Goal: Task Accomplishment & Management: Manage account settings

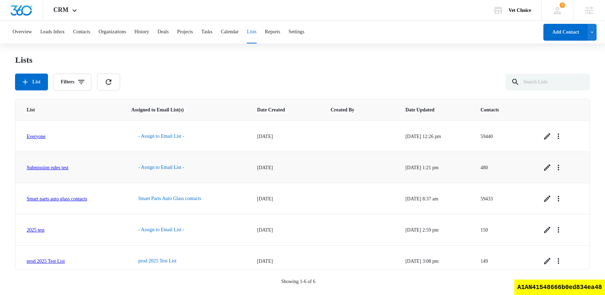
scroll to position [39, 0]
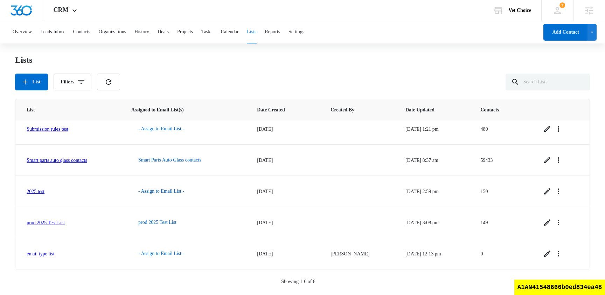
click at [246, 67] on div "Lists List Filters" at bounding box center [302, 73] width 575 height 36
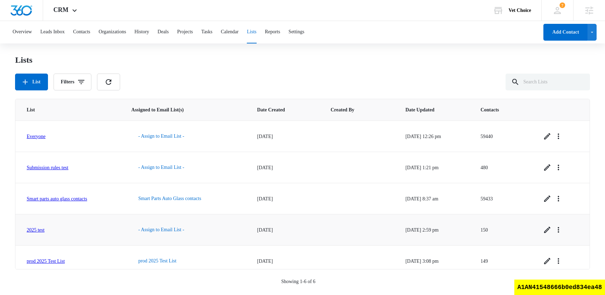
scroll to position [39, 0]
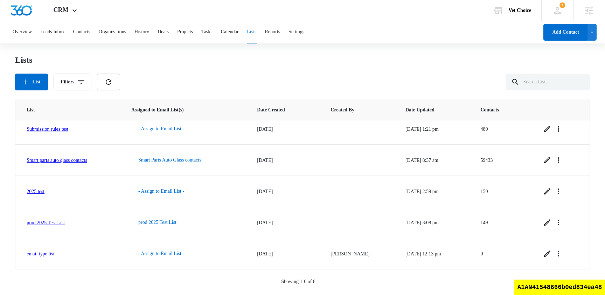
click at [320, 280] on div "Showing 1-6 of 6" at bounding box center [302, 281] width 575 height 7
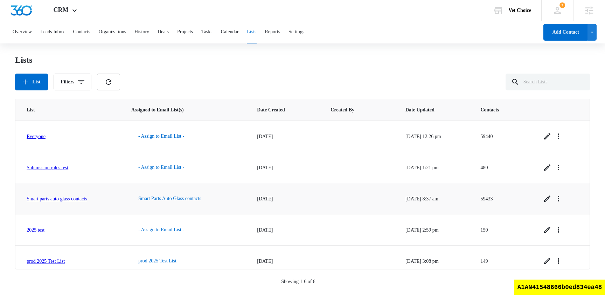
scroll to position [39, 0]
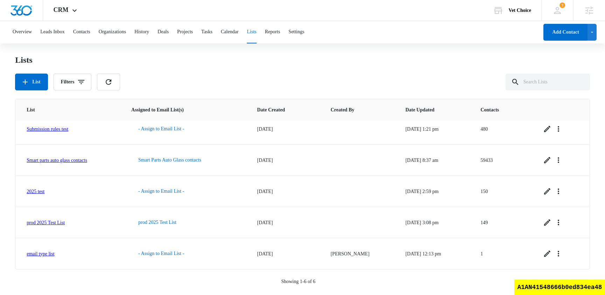
click at [308, 282] on p "Showing 1-6 of 6" at bounding box center [298, 281] width 34 height 7
click at [255, 66] on div "Lists List Filters" at bounding box center [302, 73] width 575 height 36
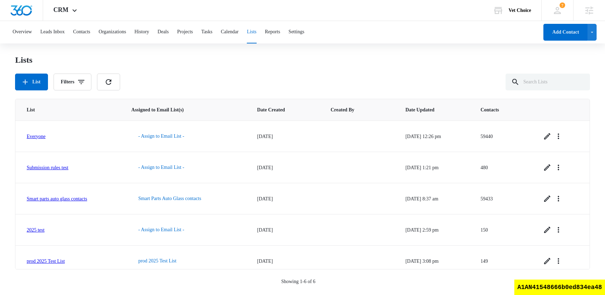
click at [543, 290] on div "A1AN41548666b0ed834ea48" at bounding box center [559, 286] width 91 height 15
copy div "A1AN41548666b0ed834ea48"
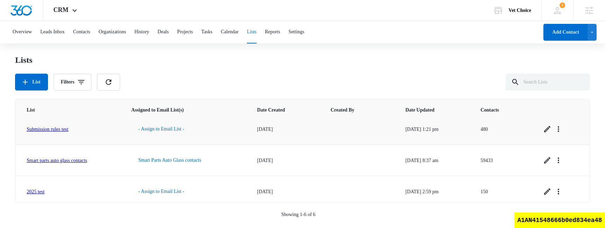
scroll to position [106, 0]
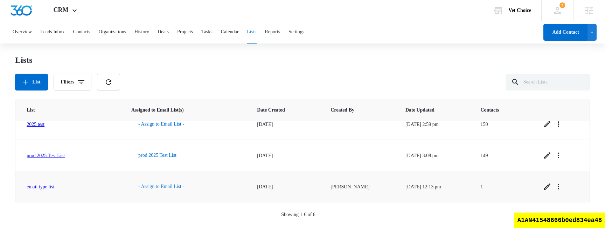
click at [187, 188] on button "- Assign to Email List -" at bounding box center [161, 186] width 60 height 17
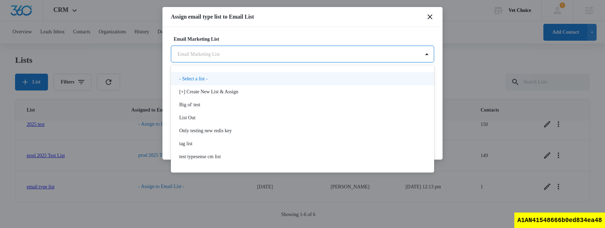
click at [245, 55] on body "CRM Apps Reputation Websites Forms CRM Email Social Shop Scheduling Payments PO…" at bounding box center [302, 113] width 605 height 226
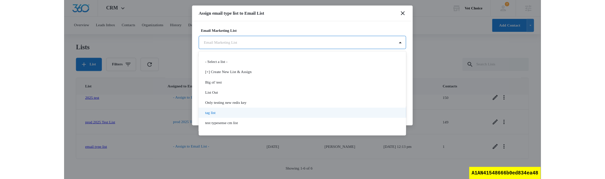
scroll to position [11, 0]
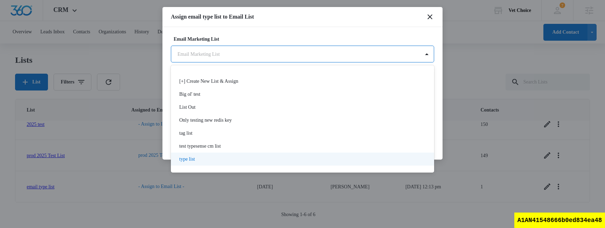
click at [211, 157] on div "type list" at bounding box center [301, 158] width 245 height 7
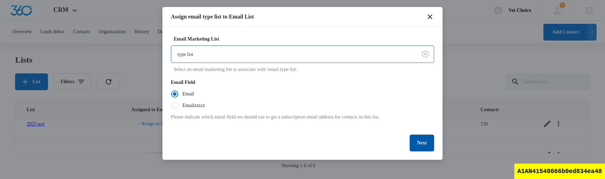
click at [421, 140] on button "Next" at bounding box center [422, 143] width 25 height 17
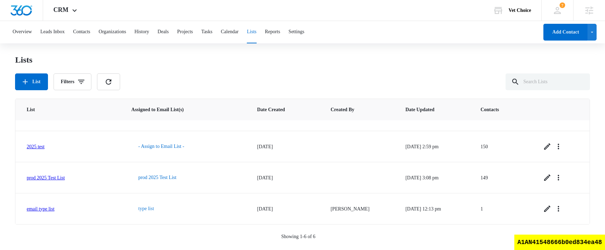
scroll to position [83, 0]
click at [570, 246] on div "A1AN41548666b0ed834ea48" at bounding box center [559, 242] width 91 height 15
copy div "A1AN41548666b0ed834ea48"
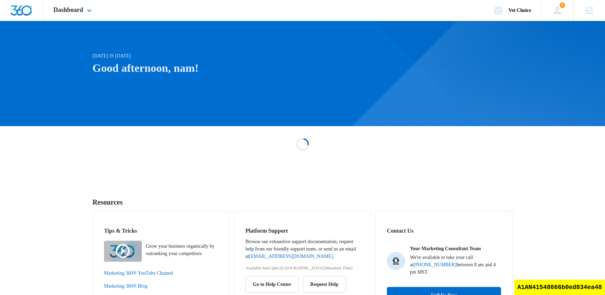
click at [85, 14] on div "Dashboard Apps Reputation Websites Forms CRM Email Social Shop Scheduling Payme…" at bounding box center [73, 10] width 61 height 21
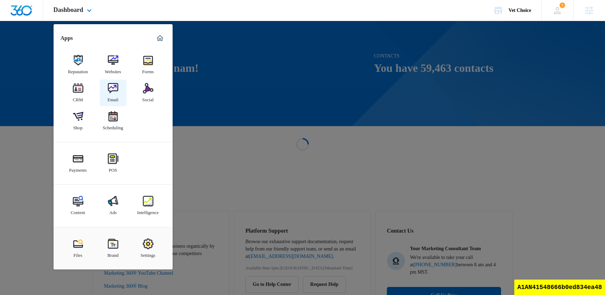
click at [110, 91] on img at bounding box center [113, 88] width 11 height 11
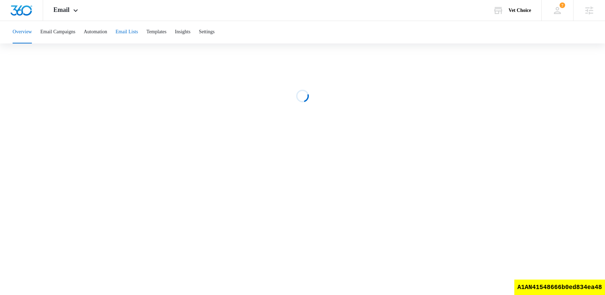
click at [138, 35] on button "Email Lists" at bounding box center [127, 32] width 22 height 22
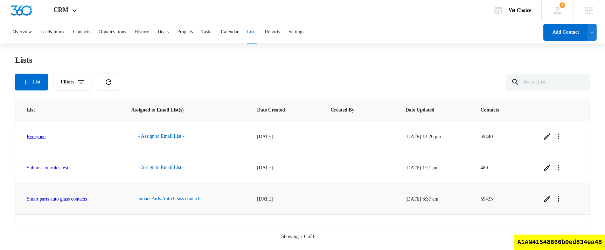
scroll to position [84, 0]
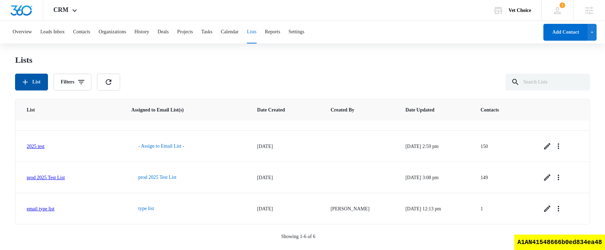
click at [40, 83] on button "List" at bounding box center [31, 82] width 33 height 17
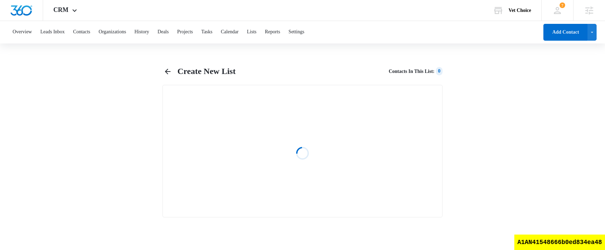
select select "31"
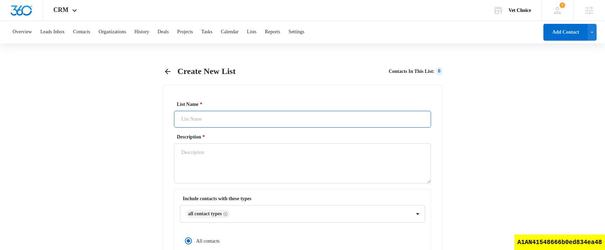
click at [250, 112] on input "List Name *" at bounding box center [302, 119] width 257 height 17
type input "tag list"
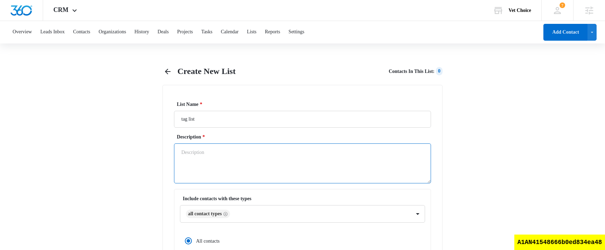
click at [228, 164] on textarea "Description *" at bounding box center [302, 163] width 257 height 40
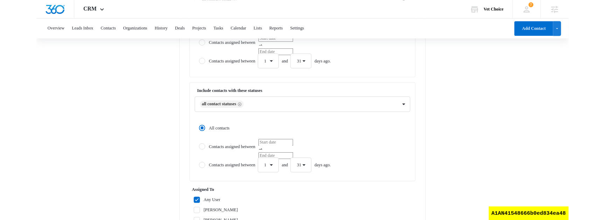
scroll to position [319, 0]
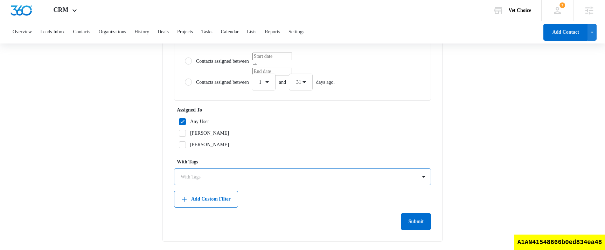
type textarea "test"
click at [224, 171] on div "With Tags" at bounding box center [295, 177] width 242 height 16
type input "bbq"
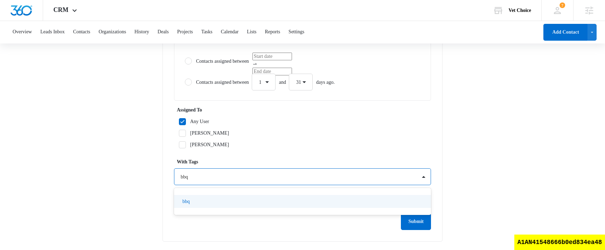
click at [234, 198] on div "bbq" at bounding box center [301, 200] width 239 height 7
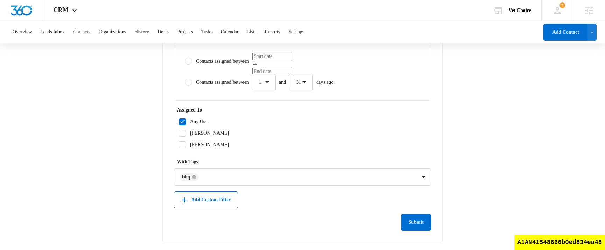
click at [332, 233] on div "List Name * tag list Description * test Include contacts with these types All C…" at bounding box center [302, 4] width 280 height 476
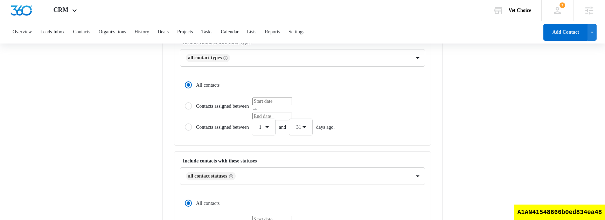
scroll to position [146, 0]
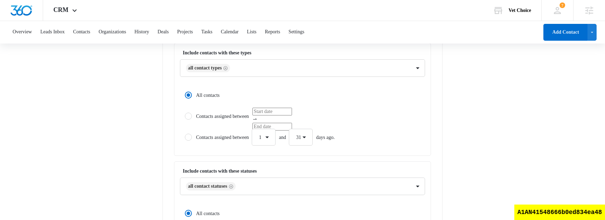
click at [218, 113] on label "Contacts assigned between" at bounding box center [302, 116] width 245 height 17
click at [185, 113] on input "Contacts assigned between" at bounding box center [182, 115] width 5 height 5
radio input "false"
radio input "true"
click at [208, 95] on label "All contacts" at bounding box center [302, 94] width 245 height 17
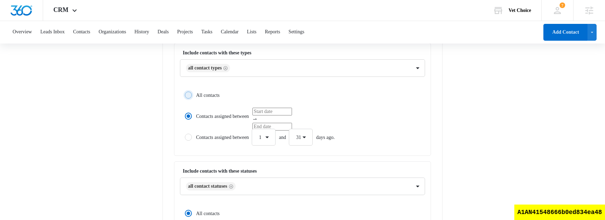
click at [185, 95] on input "All contacts" at bounding box center [182, 94] width 5 height 5
radio input "true"
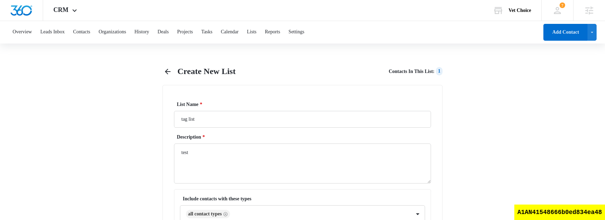
scroll to position [349, 0]
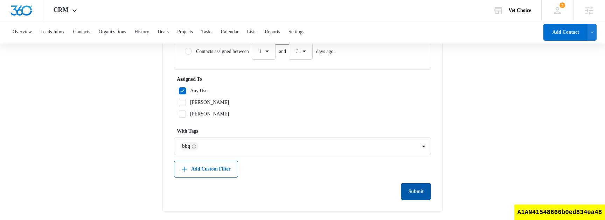
click at [412, 193] on button "Submit" at bounding box center [416, 191] width 30 height 17
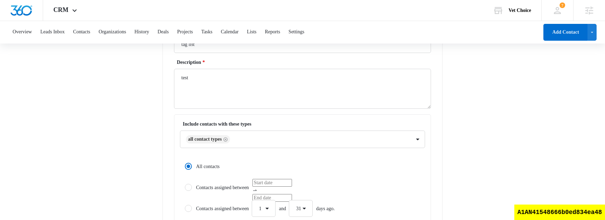
scroll to position [0, 0]
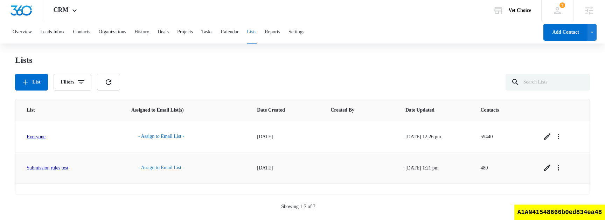
scroll to position [145, 0]
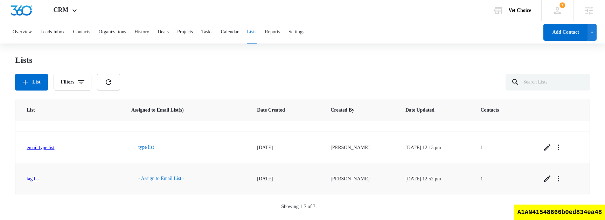
click at [189, 179] on button "- Assign to Email List -" at bounding box center [161, 178] width 60 height 17
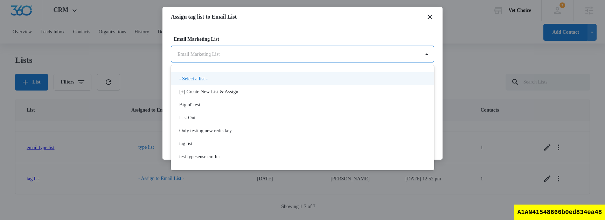
click at [257, 54] on body "CRM Apps Reputation Websites Forms CRM Email Social Shop Scheduling Payments PO…" at bounding box center [302, 109] width 605 height 218
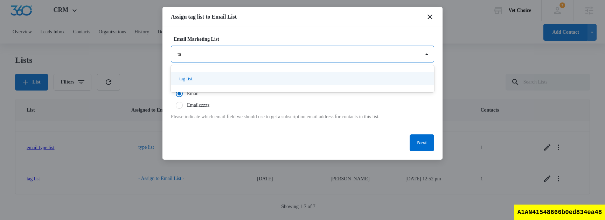
type input "tag"
click at [237, 78] on div "tag list" at bounding box center [301, 78] width 245 height 7
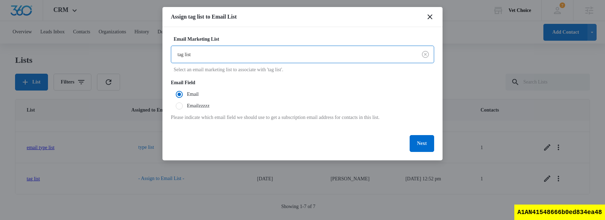
click at [313, 25] on div "Assign tag list to Email List" at bounding box center [302, 17] width 280 height 20
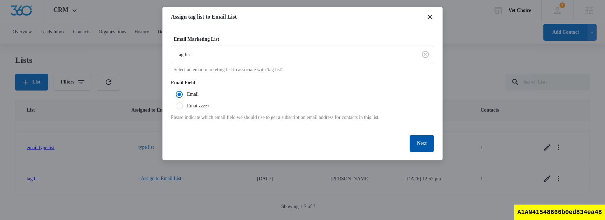
click at [424, 145] on button "Next" at bounding box center [422, 143] width 25 height 17
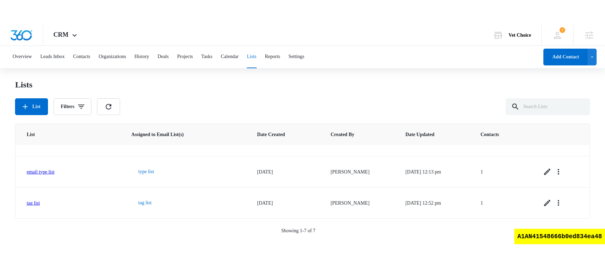
scroll to position [95, 0]
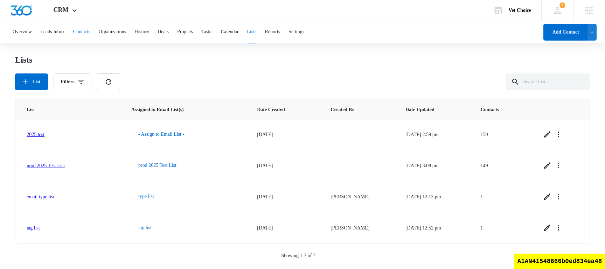
click at [90, 32] on button "Contacts" at bounding box center [81, 32] width 17 height 22
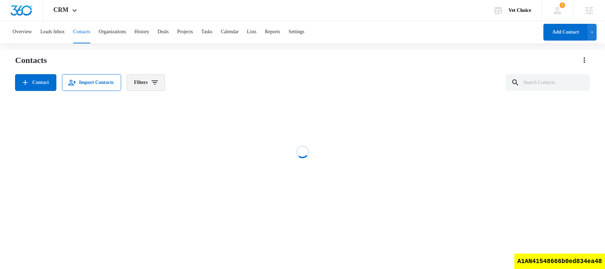
click at [165, 86] on button "Filters" at bounding box center [146, 82] width 38 height 17
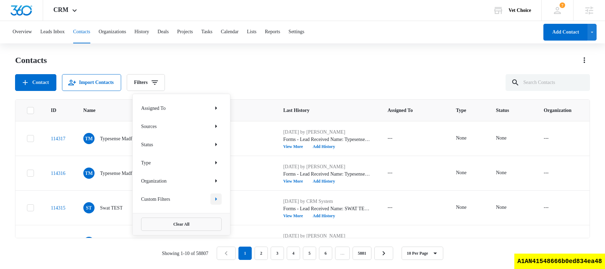
click at [215, 202] on icon "Show Custom Filters filters" at bounding box center [216, 199] width 8 height 8
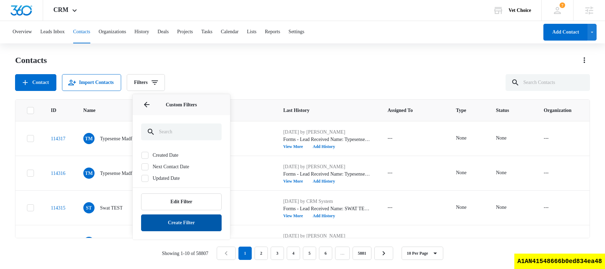
click at [188, 219] on button "Create Filter" at bounding box center [181, 223] width 81 height 17
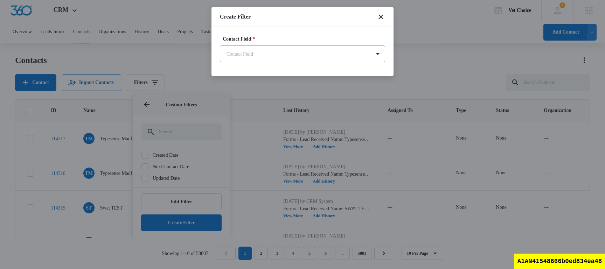
click at [298, 60] on body "CRM Apps Reputation Websites Forms CRM Email Social Shop Scheduling Payments PO…" at bounding box center [302, 134] width 605 height 269
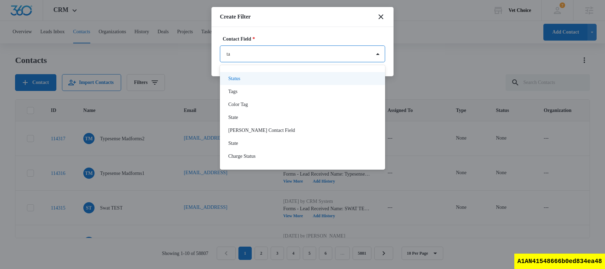
type input "tag"
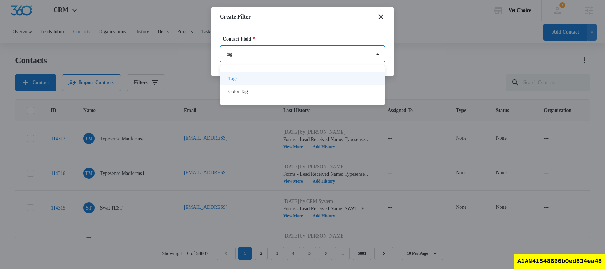
click at [262, 80] on div "Tags" at bounding box center [301, 78] width 147 height 7
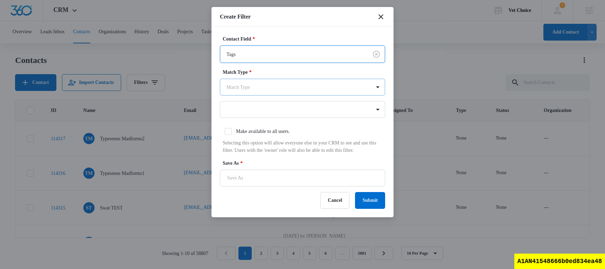
click at [269, 85] on body "CRM Apps Reputation Websites Forms CRM Email Social Shop Scheduling Payments PO…" at bounding box center [302, 134] width 605 height 269
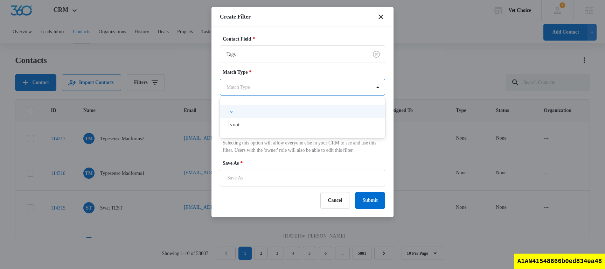
click at [257, 106] on div "Is:" at bounding box center [302, 111] width 165 height 13
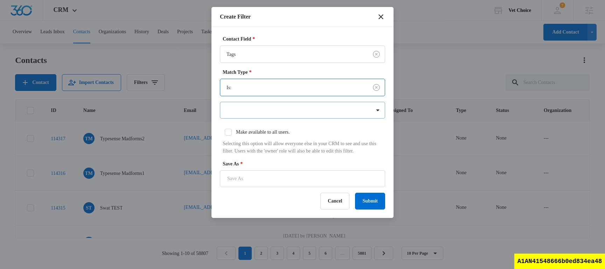
click at [255, 112] on div at bounding box center [299, 110] width 144 height 9
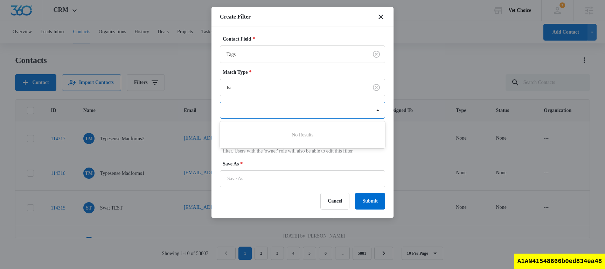
click at [319, 36] on label "Contact Field *" at bounding box center [305, 38] width 165 height 7
click at [271, 108] on div at bounding box center [299, 110] width 144 height 9
type input "bbq"
click at [257, 133] on div "bbq" at bounding box center [301, 134] width 147 height 7
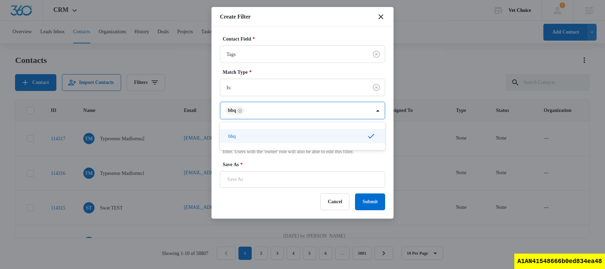
click at [319, 25] on div "Create Filter" at bounding box center [303, 17] width 182 height 20
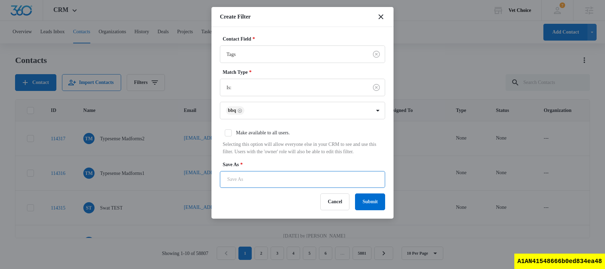
click at [292, 187] on input "Save As *" at bounding box center [302, 179] width 165 height 17
type input "bbq tag filter"
click at [379, 207] on button "Submit" at bounding box center [370, 202] width 30 height 17
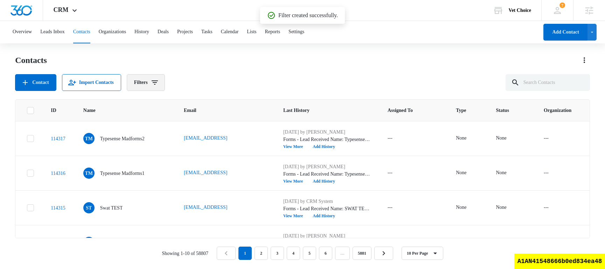
click at [161, 87] on button "Filters" at bounding box center [146, 82] width 38 height 17
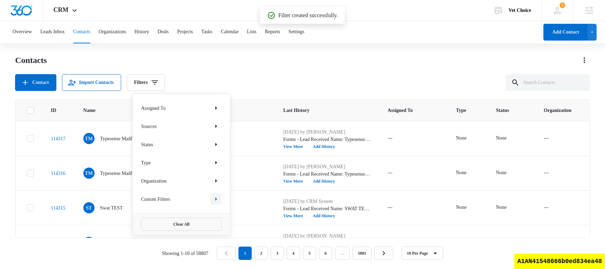
click at [219, 198] on icon "Show Custom Filters filters" at bounding box center [216, 199] width 8 height 8
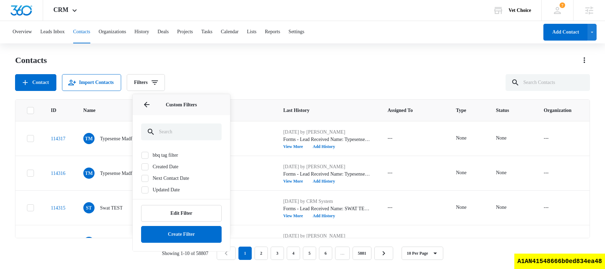
click at [147, 155] on icon at bounding box center [145, 155] width 6 height 6
click at [141, 155] on input "bbq tag filter" at bounding box center [141, 155] width 0 height 0
checkbox input "true"
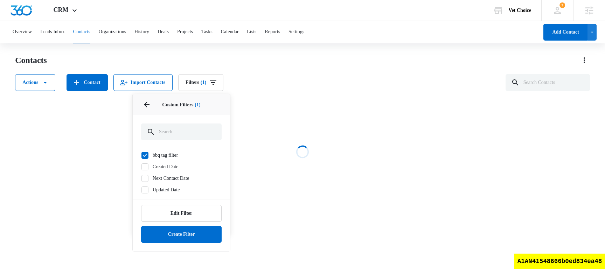
click at [333, 72] on div "Contacts Actions Contact Import Contacts Filters (1) Assigned To Sources Status…" at bounding box center [302, 73] width 575 height 36
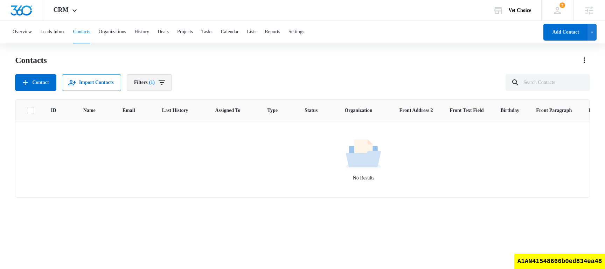
click at [164, 82] on button "Filters (1)" at bounding box center [149, 82] width 45 height 17
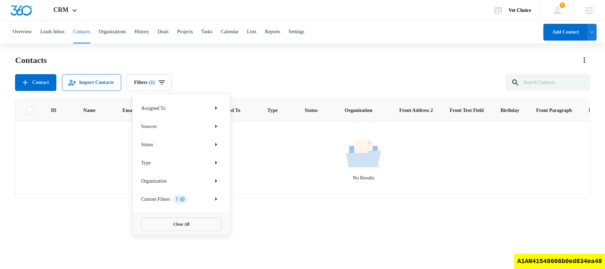
click at [185, 199] on icon "Clear" at bounding box center [182, 199] width 5 height 5
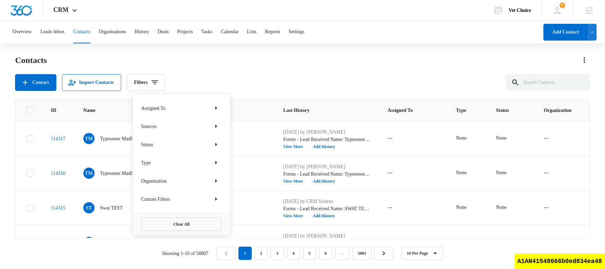
click at [281, 72] on div "Contacts Contact Import Contacts Filters Assigned To Sources Status Type Organi…" at bounding box center [302, 73] width 575 height 36
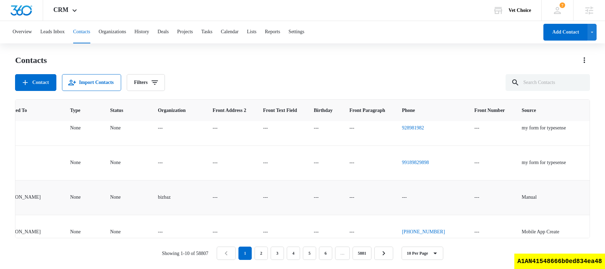
scroll to position [45, 394]
click at [585, 61] on icon "Actions" at bounding box center [584, 60] width 8 height 8
click at [567, 82] on div "Choose Columns" at bounding box center [553, 79] width 39 height 5
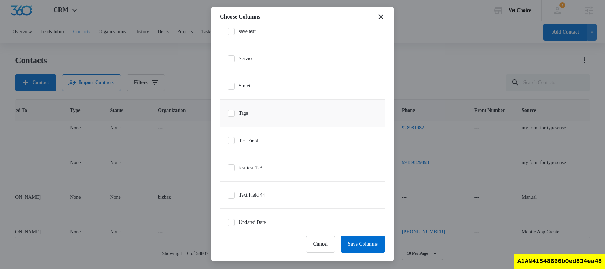
click at [233, 117] on icon at bounding box center [231, 113] width 6 height 6
click at [228, 113] on input "Tags" at bounding box center [227, 113] width 0 height 0
click at [356, 219] on button "Save Columns" at bounding box center [363, 244] width 44 height 17
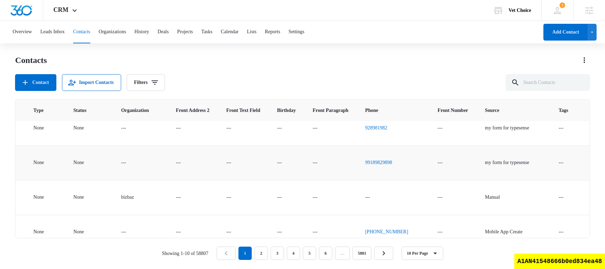
scroll to position [0, 432]
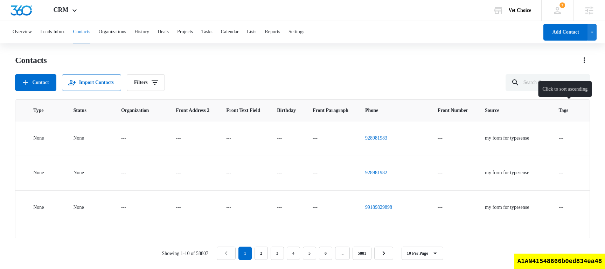
click at [577, 110] on div at bounding box center [574, 110] width 7 height 7
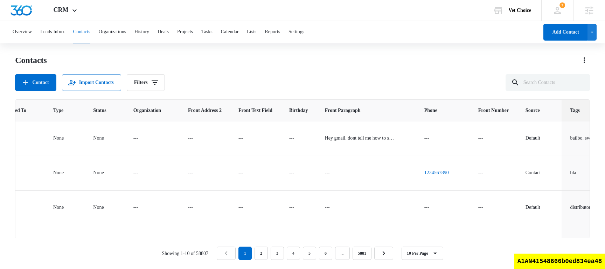
scroll to position [0, 458]
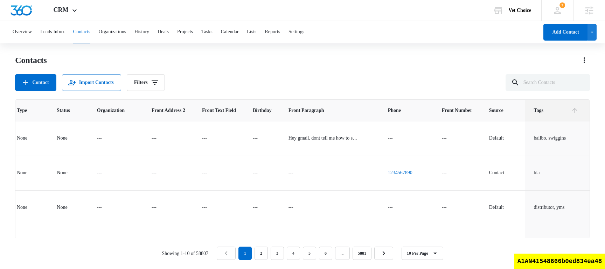
click at [295, 66] on div "Contacts Contact Import Contacts Filters" at bounding box center [302, 73] width 575 height 36
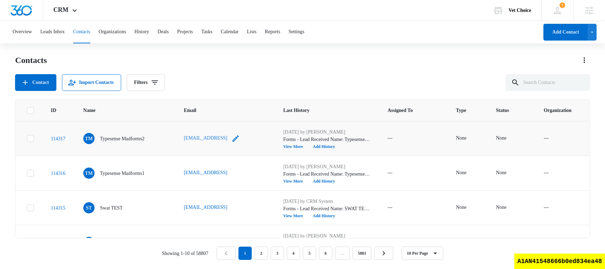
scroll to position [0, 432]
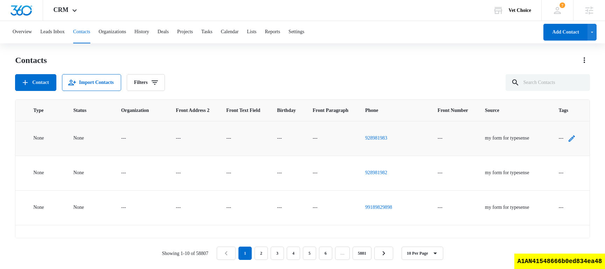
click at [576, 138] on icon "Tags - - Select to Edit Field" at bounding box center [572, 138] width 8 height 8
click at [562, 93] on div at bounding box center [566, 91] width 14 height 16
type input "bbq"
click at [554, 115] on p "bbq" at bounding box center [554, 115] width 7 height 7
click at [571, 71] on label "Tags" at bounding box center [566, 74] width 43 height 7
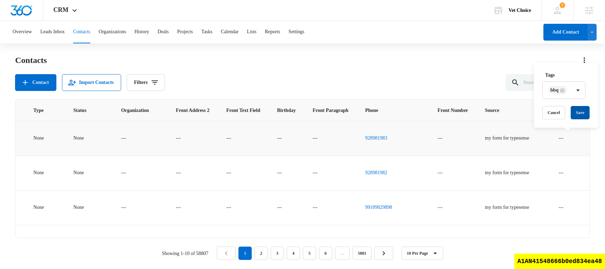
click at [589, 113] on button "Save" at bounding box center [580, 112] width 19 height 13
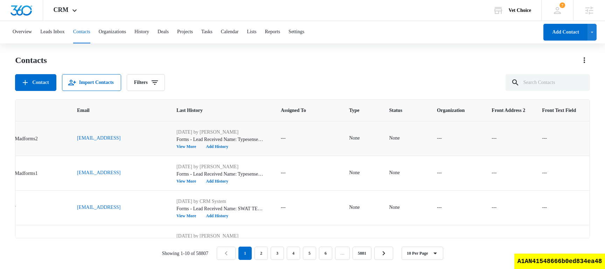
scroll to position [0, 0]
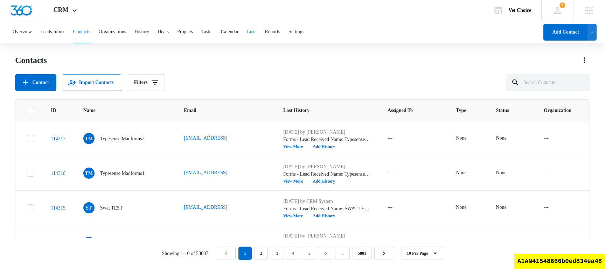
click at [256, 35] on button "Lists" at bounding box center [251, 32] width 9 height 22
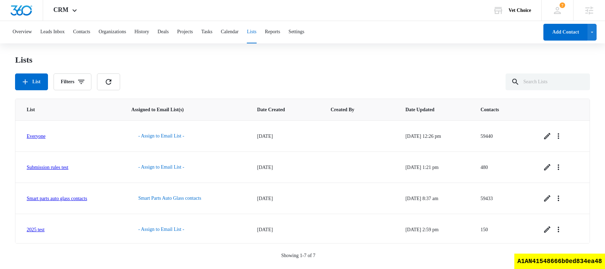
scroll to position [95, 0]
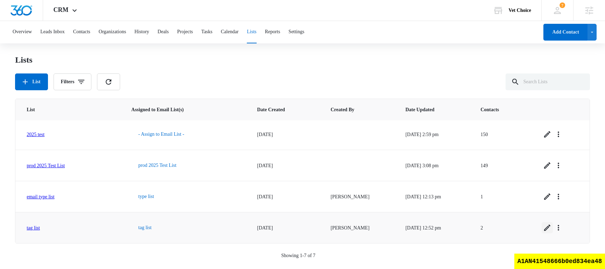
click at [550, 228] on icon "Edit" at bounding box center [547, 228] width 6 height 6
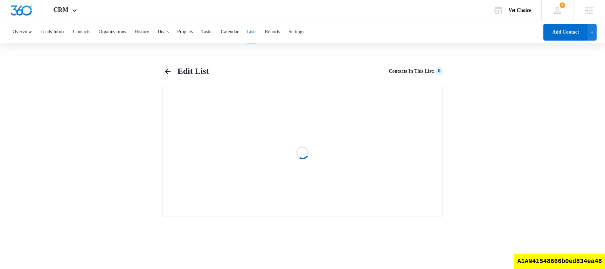
select select "31"
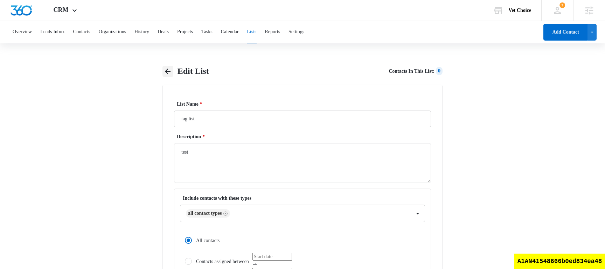
click at [165, 71] on icon "button" at bounding box center [168, 72] width 6 height 6
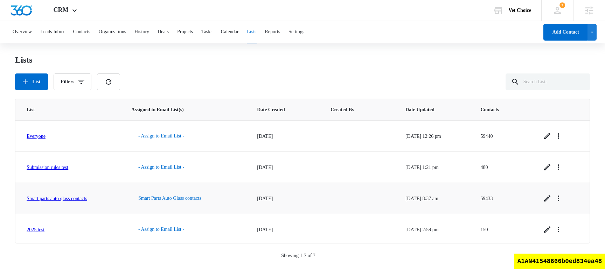
scroll to position [95, 0]
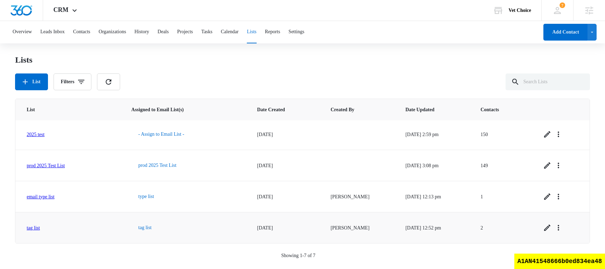
click at [40, 229] on link "tag list" at bounding box center [33, 228] width 13 height 5
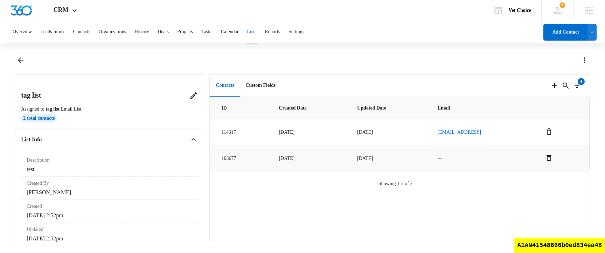
click at [443, 157] on td "---" at bounding box center [482, 158] width 106 height 26
click at [587, 244] on div "A1AN41548666b0ed834ea48" at bounding box center [559, 245] width 91 height 15
copy div "A1AN41548666b0ed834ea48"
click at [90, 34] on button "Contacts" at bounding box center [81, 32] width 17 height 22
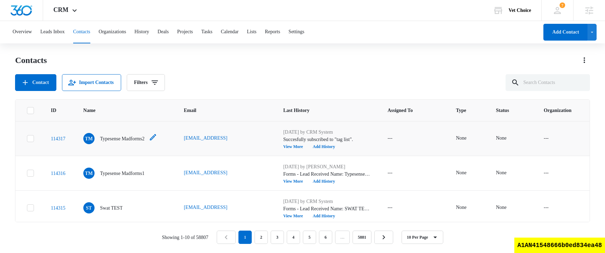
click at [122, 136] on p "Typesense Madforms2" at bounding box center [122, 138] width 44 height 7
